Goal: Task Accomplishment & Management: Manage account settings

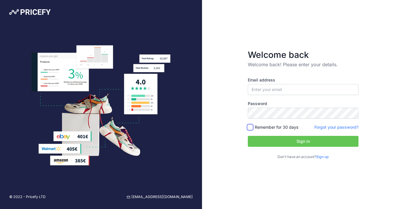
click at [250, 126] on input "Remember for 30 days" at bounding box center [250, 127] width 5 height 5
checkbox input "true"
click at [276, 89] on input "email" at bounding box center [303, 89] width 111 height 11
paste input "[EMAIL_ADDRESS][DOMAIN_NAME]"
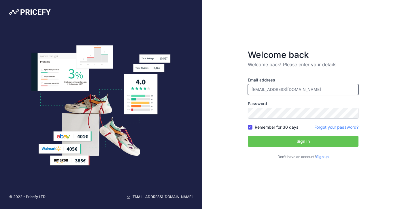
type input "[EMAIL_ADDRESS][DOMAIN_NAME]"
click at [328, 59] on h3 "Welcome back" at bounding box center [303, 55] width 111 height 10
click at [248, 125] on input "Remember for 30 days" at bounding box center [250, 127] width 5 height 5
checkbox input "false"
click at [319, 142] on button "Sign in" at bounding box center [303, 141] width 111 height 11
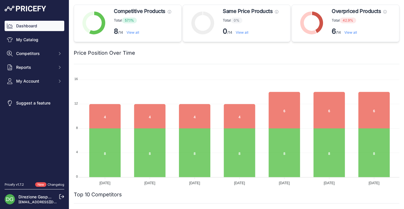
click at [24, 24] on link "Dashboard" at bounding box center [35, 26] width 60 height 10
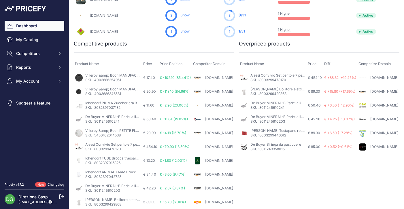
scroll to position [349, 0]
click at [272, 150] on p "SKU: 3011243358015" at bounding box center [275, 149] width 51 height 5
click at [271, 147] on link "De Buyer Siringa da pasticcere" at bounding box center [275, 144] width 51 height 4
click at [278, 101] on link "De Buyer MINERAL-B Padella lionese - 24 cm" at bounding box center [287, 103] width 74 height 4
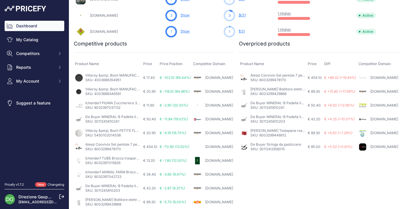
scroll to position [364, 0]
click at [283, 128] on link "[PERSON_NAME] Tostapane rosso" at bounding box center [278, 130] width 56 height 4
